Goal: Navigation & Orientation: Find specific page/section

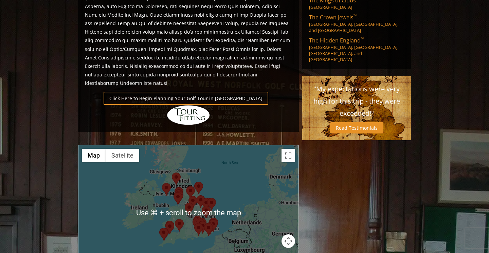
scroll to position [449, 0]
click at [184, 177] on div at bounding box center [188, 212] width 220 height 135
click at [298, 145] on div at bounding box center [188, 212] width 220 height 135
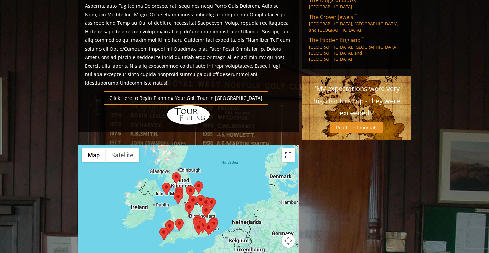
click at [291, 148] on button "Toggle fullscreen view" at bounding box center [289, 155] width 14 height 14
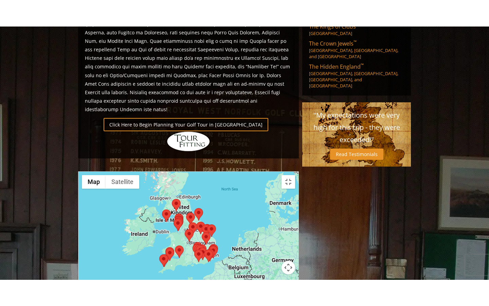
scroll to position [0, 0]
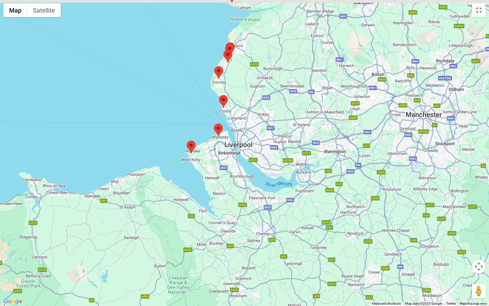
drag, startPoint x: 234, startPoint y: 64, endPoint x: 229, endPoint y: 215, distance: 151.9
click at [229, 216] on div at bounding box center [244, 153] width 489 height 306
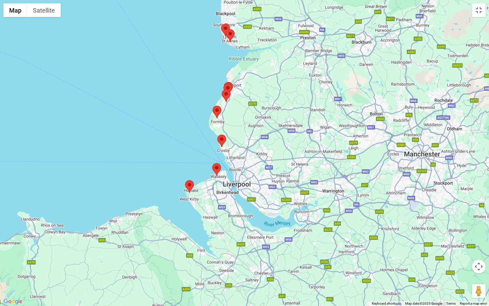
drag, startPoint x: 229, startPoint y: 142, endPoint x: 229, endPoint y: 177, distance: 34.6
click at [229, 177] on div at bounding box center [244, 153] width 489 height 306
click at [217, 135] on area at bounding box center [217, 135] width 0 height 0
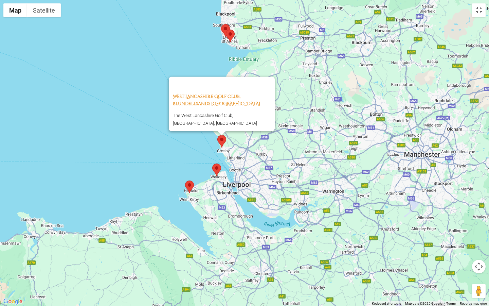
click at [200, 135] on div "West Lancashire Golf Club, Blundellsands [GEOGRAPHIC_DATA] The West Lancashire …" at bounding box center [244, 153] width 489 height 306
click at [292, 76] on div "West Lancashire Golf Club, Blundellsands [GEOGRAPHIC_DATA] The West Lancashire …" at bounding box center [244, 153] width 489 height 306
click at [212, 163] on area at bounding box center [212, 163] width 0 height 0
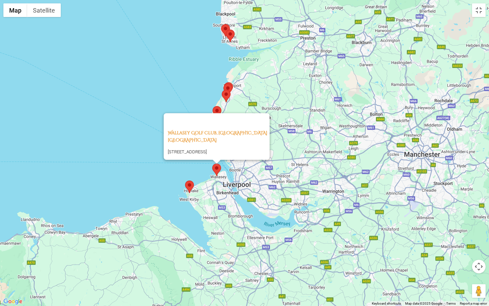
click at [185, 180] on area at bounding box center [185, 180] width 0 height 0
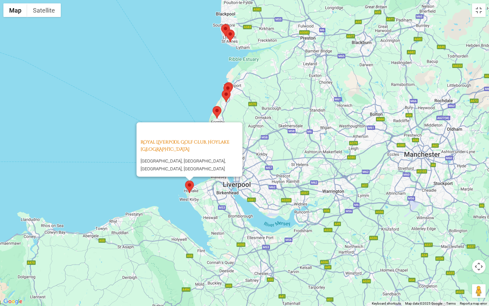
click at [222, 90] on area at bounding box center [222, 90] width 0 height 0
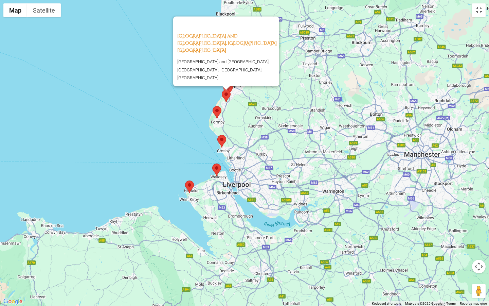
click at [230, 88] on div at bounding box center [226, 88] width 8 height 4
click at [230, 89] on div at bounding box center [226, 88] width 8 height 4
click at [224, 84] on area at bounding box center [224, 84] width 0 height 0
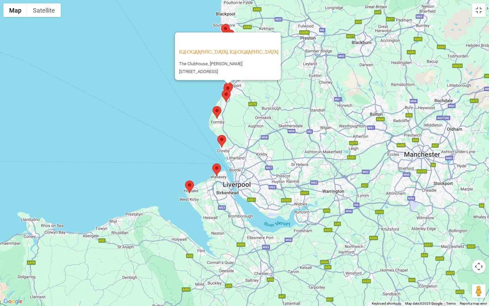
click at [233, 87] on div "[GEOGRAPHIC_DATA], [GEOGRAPHIC_DATA] England The Clubhouse, [PERSON_NAME][STREE…" at bounding box center [244, 153] width 489 height 306
click at [234, 86] on div "[GEOGRAPHIC_DATA], [GEOGRAPHIC_DATA] England The Clubhouse, [PERSON_NAME][STREE…" at bounding box center [244, 153] width 489 height 306
click at [233, 82] on div "[GEOGRAPHIC_DATA], [GEOGRAPHIC_DATA] England The Clubhouse, [PERSON_NAME][STREE…" at bounding box center [244, 153] width 489 height 306
click at [231, 84] on img at bounding box center [228, 90] width 9 height 13
click at [185, 180] on area at bounding box center [185, 180] width 0 height 0
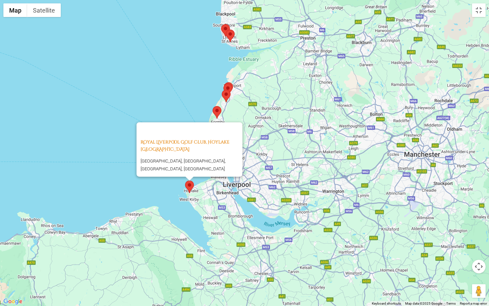
click at [231, 82] on img at bounding box center [228, 88] width 9 height 13
click at [224, 82] on area at bounding box center [224, 82] width 0 height 0
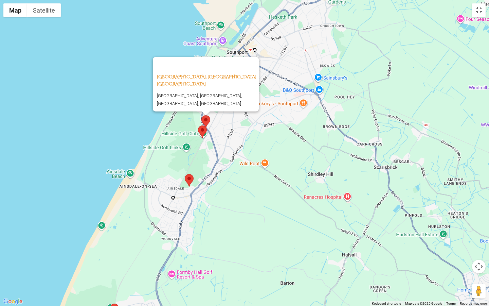
drag, startPoint x: 167, startPoint y: 121, endPoint x: 249, endPoint y: 165, distance: 92.7
click at [249, 165] on div "[GEOGRAPHIC_DATA], [GEOGRAPHIC_DATA] [GEOGRAPHIC_DATA] [GEOGRAPHIC_DATA], [GEOG…" at bounding box center [244, 153] width 489 height 306
click at [201, 115] on area at bounding box center [201, 115] width 0 height 0
click at [234, 137] on div "[GEOGRAPHIC_DATA], [GEOGRAPHIC_DATA] [GEOGRAPHIC_DATA] [GEOGRAPHIC_DATA], [GEOG…" at bounding box center [244, 153] width 489 height 306
click at [185, 174] on area at bounding box center [185, 174] width 0 height 0
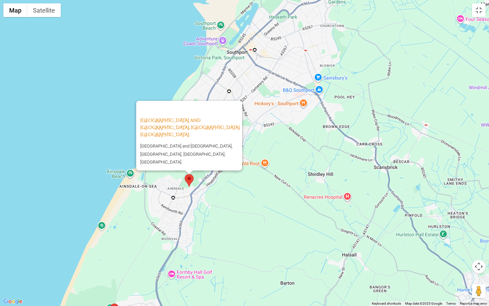
click at [304, 103] on div "[GEOGRAPHIC_DATA] and [GEOGRAPHIC_DATA], [GEOGRAPHIC_DATA] [GEOGRAPHIC_DATA] an…" at bounding box center [244, 153] width 489 height 306
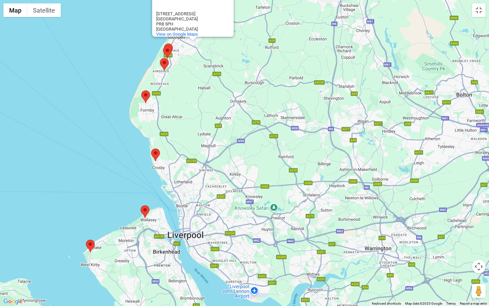
drag, startPoint x: 336, startPoint y: 176, endPoint x: 199, endPoint y: 88, distance: 162.8
click at [199, 88] on div "[PERSON_NAME]'s - Southport Hickory's - [GEOGRAPHIC_DATA] [STREET_ADDRESS] View…" at bounding box center [244, 153] width 489 height 306
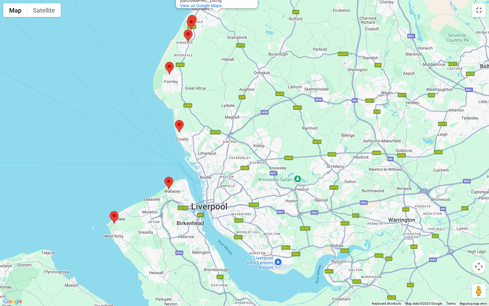
drag, startPoint x: 210, startPoint y: 239, endPoint x: 234, endPoint y: 209, distance: 38.5
click at [234, 209] on div "[PERSON_NAME]'s - Southport Hickory's - [GEOGRAPHIC_DATA] [STREET_ADDRESS] View…" at bounding box center [244, 153] width 489 height 306
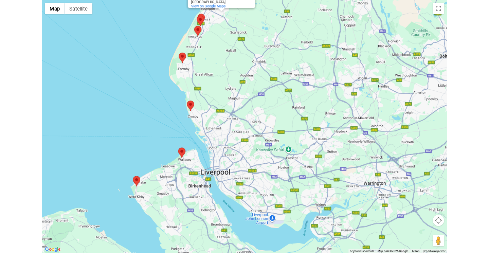
scroll to position [449, 0]
